Goal: Task Accomplishment & Management: Use online tool/utility

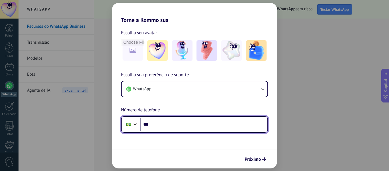
click at [169, 126] on input "***" at bounding box center [203, 124] width 127 height 13
click at [158, 123] on input "**********" at bounding box center [203, 124] width 127 height 13
type input "**********"
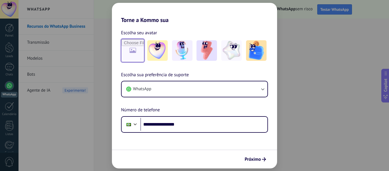
click at [136, 55] on input "file" at bounding box center [133, 50] width 22 height 22
type input "**********"
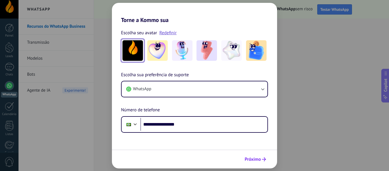
click at [258, 158] on span "Próximo" at bounding box center [253, 159] width 16 height 4
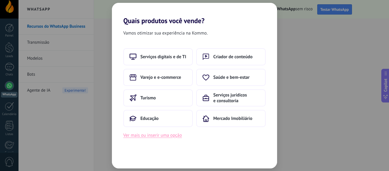
click at [165, 136] on button "Ver mais ou inserir uma opção" at bounding box center [152, 134] width 59 height 7
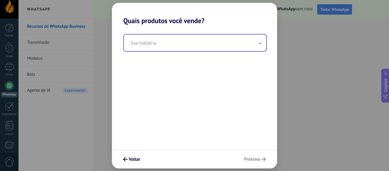
click at [168, 45] on input "text" at bounding box center [195, 42] width 142 height 17
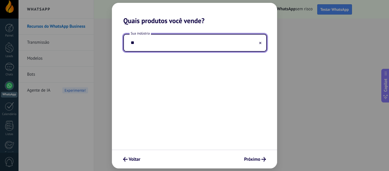
type input "*"
type input "**********"
click at [254, 155] on button "Próximo" at bounding box center [255, 159] width 27 height 10
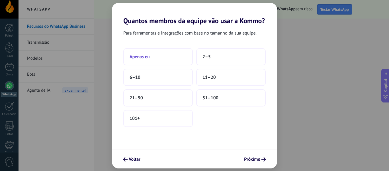
click at [164, 59] on button "Apenas eu" at bounding box center [158, 56] width 70 height 17
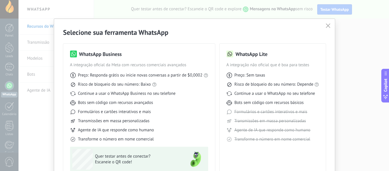
click at [140, 56] on div "WhatsApp Business" at bounding box center [139, 53] width 138 height 7
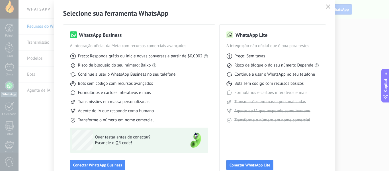
scroll to position [53, 0]
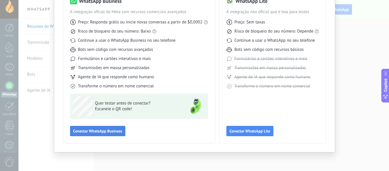
click at [112, 133] on span "Conectar WhatsApp Business" at bounding box center [97, 131] width 49 height 4
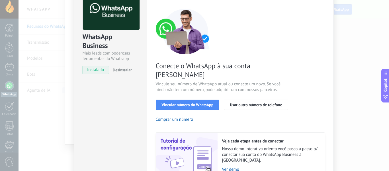
scroll to position [28, 0]
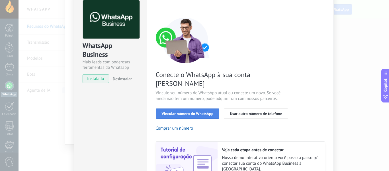
click at [192, 111] on span "Vincular número do WhatsApp" at bounding box center [188, 113] width 52 height 4
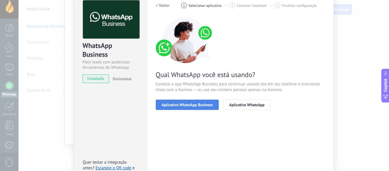
click at [201, 105] on span "Aplicativo WhatsApp Business" at bounding box center [187, 105] width 51 height 4
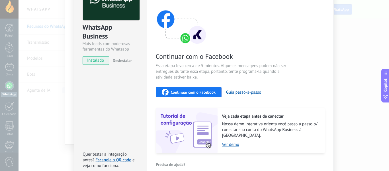
scroll to position [0, 0]
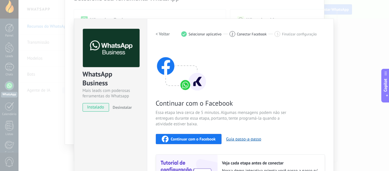
click at [220, 116] on span "Essa etapa leva cerca de 5 minutos. Algumas mensagens podem não ser entregues d…" at bounding box center [224, 118] width 136 height 17
click at [93, 109] on span "instalado" at bounding box center [96, 107] width 26 height 9
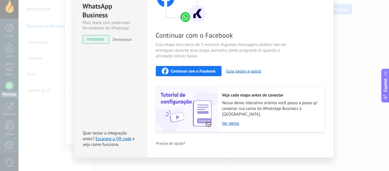
scroll to position [72, 0]
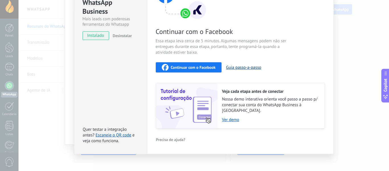
click at [258, 69] on button "Guia passo-a-passo" at bounding box center [243, 67] width 35 height 5
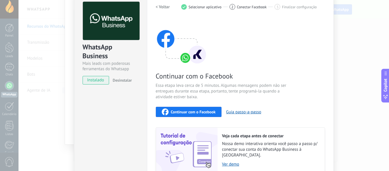
scroll to position [0, 0]
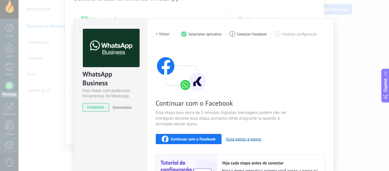
click at [117, 107] on span "Desinstalar" at bounding box center [122, 107] width 19 height 5
click at [21, 108] on div "WhatsApp Business Mais leads com poderosas ferramentas do Whatsapp instalado De…" at bounding box center [204, 85] width 371 height 171
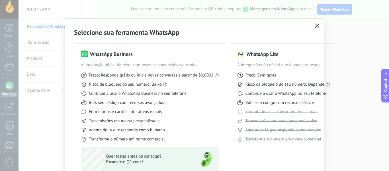
click at [319, 25] on icon "button" at bounding box center [317, 25] width 5 height 5
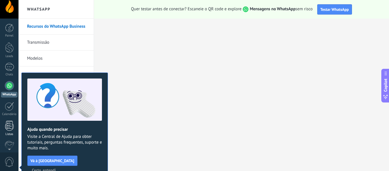
click at [11, 131] on link "Listas" at bounding box center [9, 128] width 19 height 15
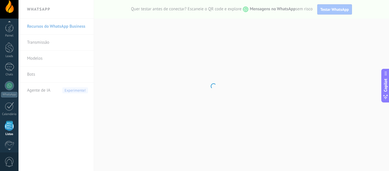
scroll to position [35, 0]
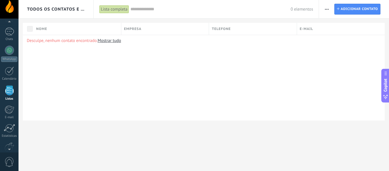
click at [113, 11] on div "Lista completa" at bounding box center [114, 9] width 30 height 8
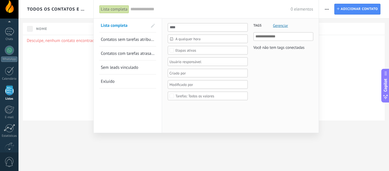
click at [141, 10] on input "text" at bounding box center [210, 9] width 160 height 6
click at [238, 1] on div "0 elementos" at bounding box center [221, 9] width 183 height 18
click at [348, 59] on div at bounding box center [194, 85] width 389 height 171
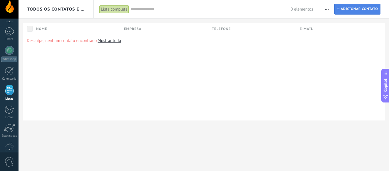
click at [341, 9] on span "Adicionar contato" at bounding box center [359, 9] width 37 height 10
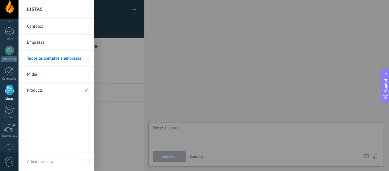
click at [11, 92] on div at bounding box center [9, 90] width 9 height 10
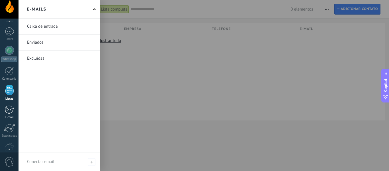
click at [9, 113] on div at bounding box center [9, 109] width 9 height 9
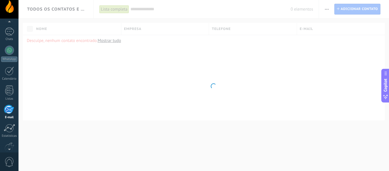
scroll to position [55, 0]
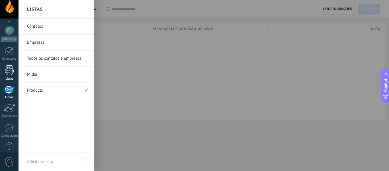
click at [10, 71] on div at bounding box center [9, 70] width 9 height 10
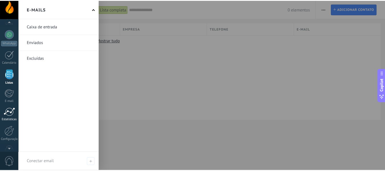
scroll to position [66, 0]
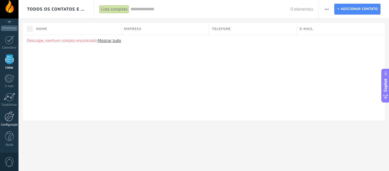
click at [10, 120] on div at bounding box center [10, 116] width 10 height 10
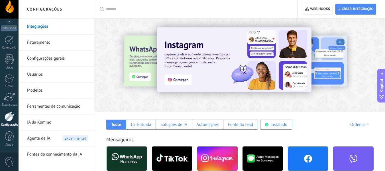
click at [58, 60] on link "Configurações gerais" at bounding box center [57, 58] width 61 height 16
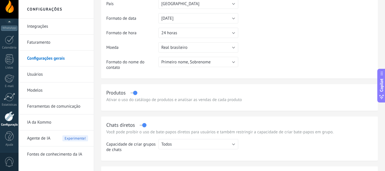
scroll to position [114, 0]
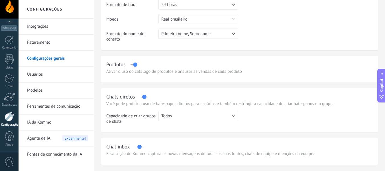
click at [37, 25] on link "Integrações" at bounding box center [57, 27] width 61 height 16
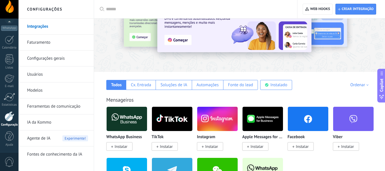
scroll to position [57, 0]
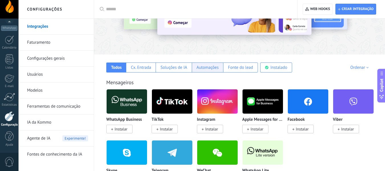
click at [205, 65] on div "Automações" at bounding box center [207, 67] width 22 height 5
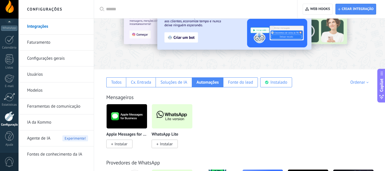
scroll to position [0, 0]
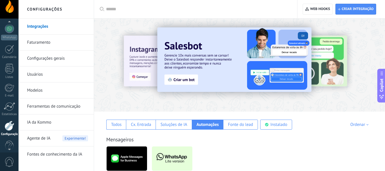
click at [6, 27] on div at bounding box center [9, 23] width 19 height 9
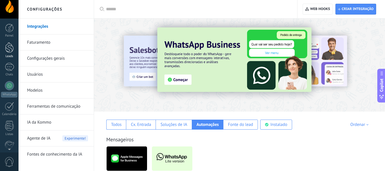
click at [9, 52] on div at bounding box center [9, 47] width 9 height 11
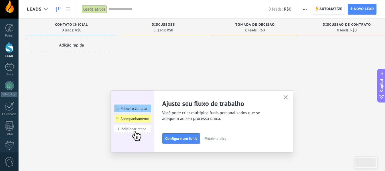
click at [285, 99] on button "button" at bounding box center [285, 98] width 7 height 8
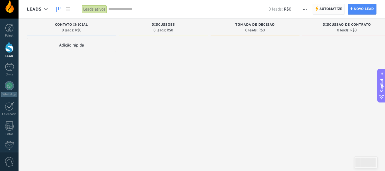
click at [331, 11] on span "Automatize" at bounding box center [330, 9] width 23 height 10
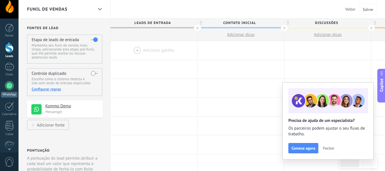
click at [9, 87] on div at bounding box center [9, 85] width 9 height 9
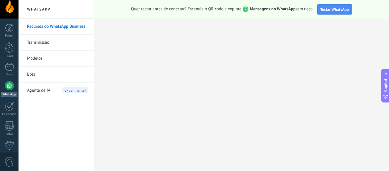
click at [50, 42] on link "Transmissão" at bounding box center [57, 42] width 61 height 16
